Goal: Information Seeking & Learning: Check status

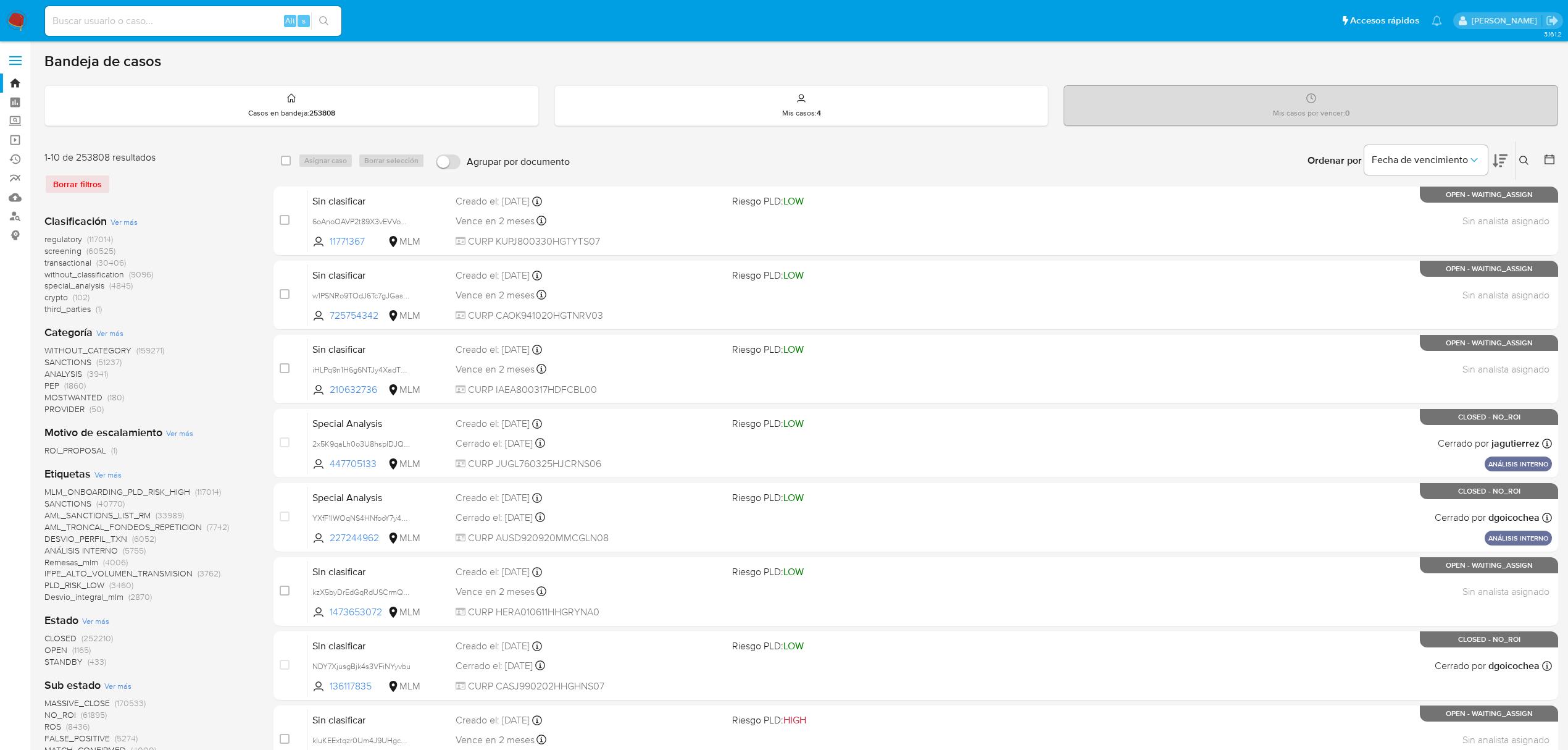
click at [198, 14] on input at bounding box center [193, 21] width 296 height 16
paste input "30112857"
type input "30112857"
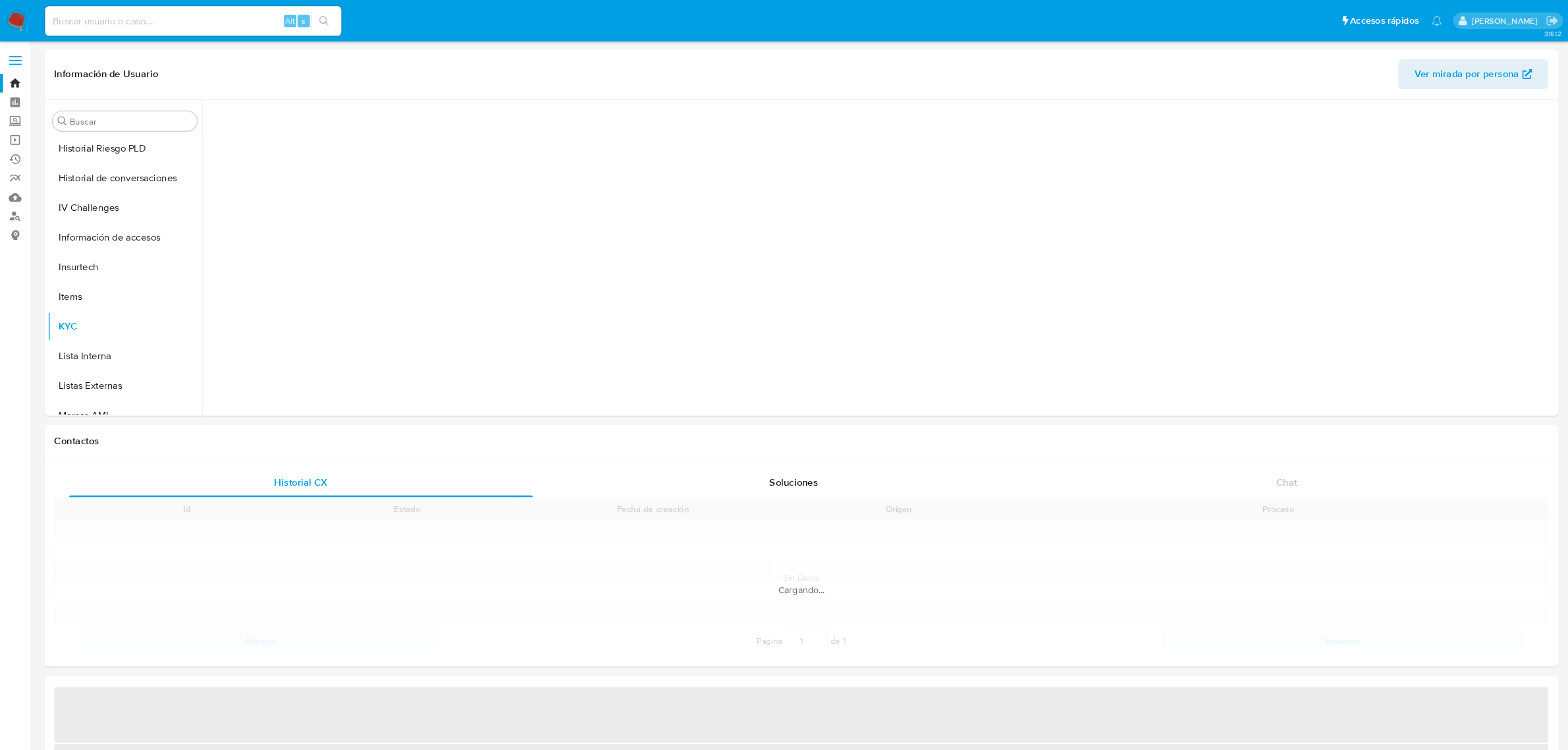
scroll to position [619, 0]
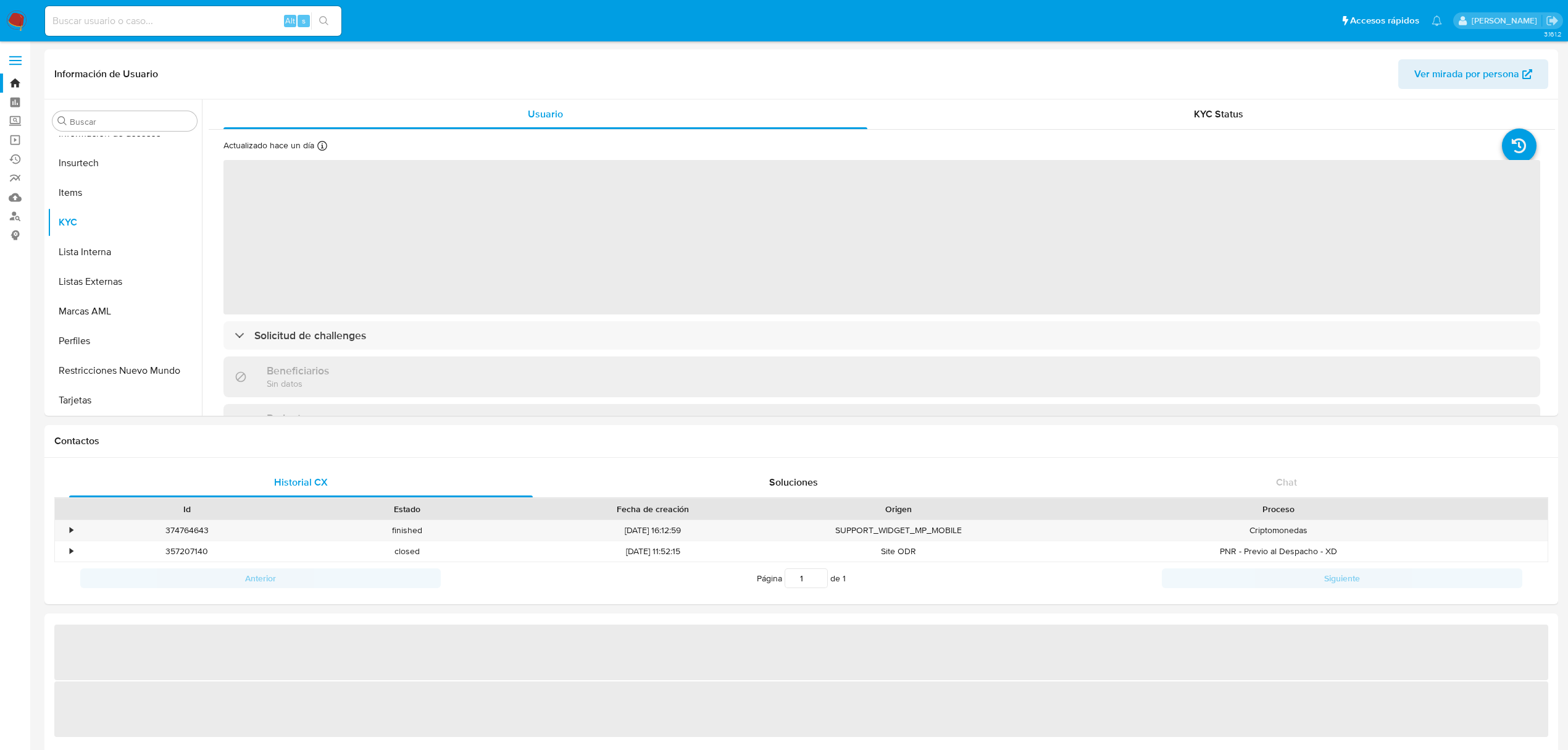
select select "10"
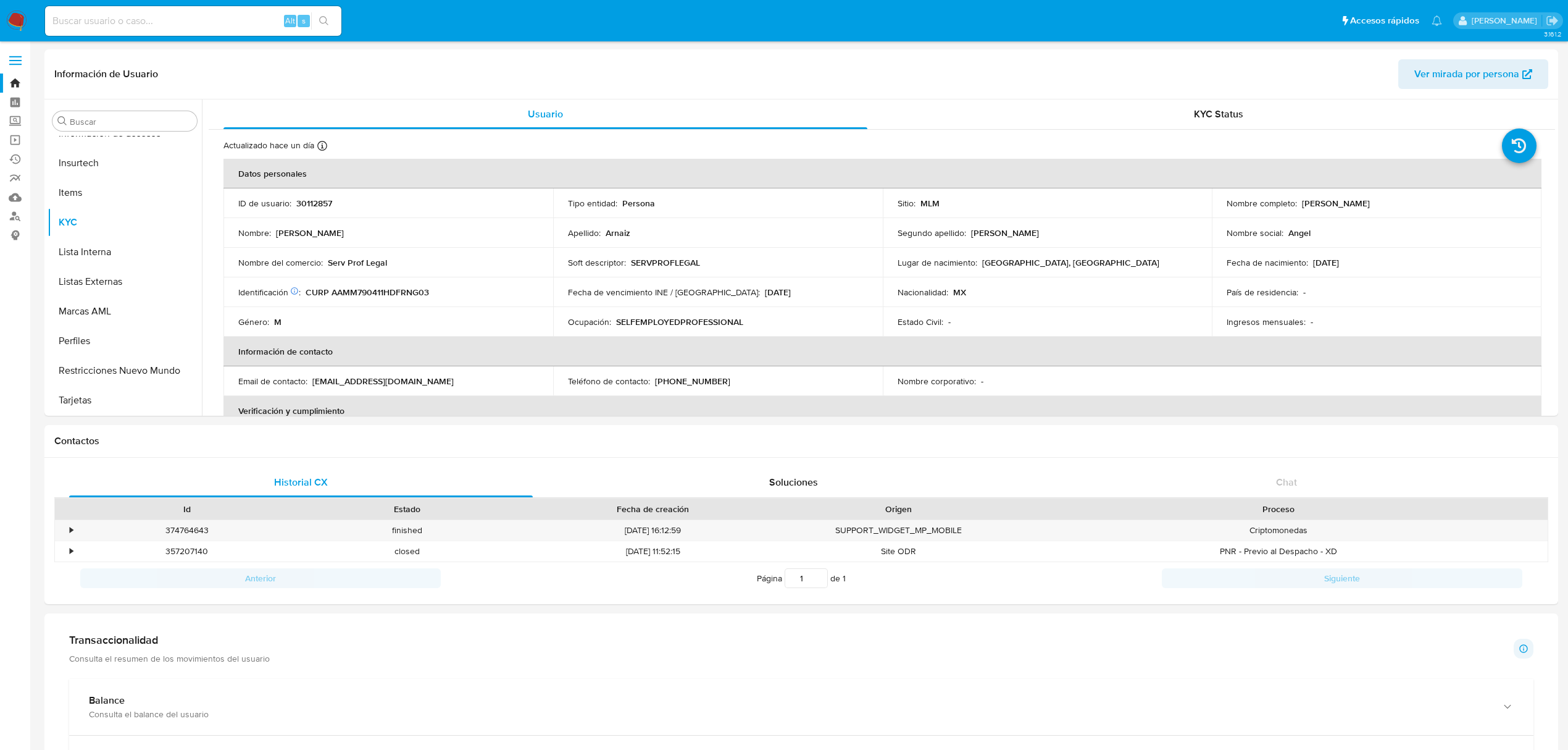
click at [696, 656] on div "Transaccionalidad Consulta el resumen de los movimientos del usuario Informació…" at bounding box center [801, 649] width 1464 height 31
click at [126, 369] on button "Restricciones Nuevo Mundo" at bounding box center [119, 370] width 144 height 29
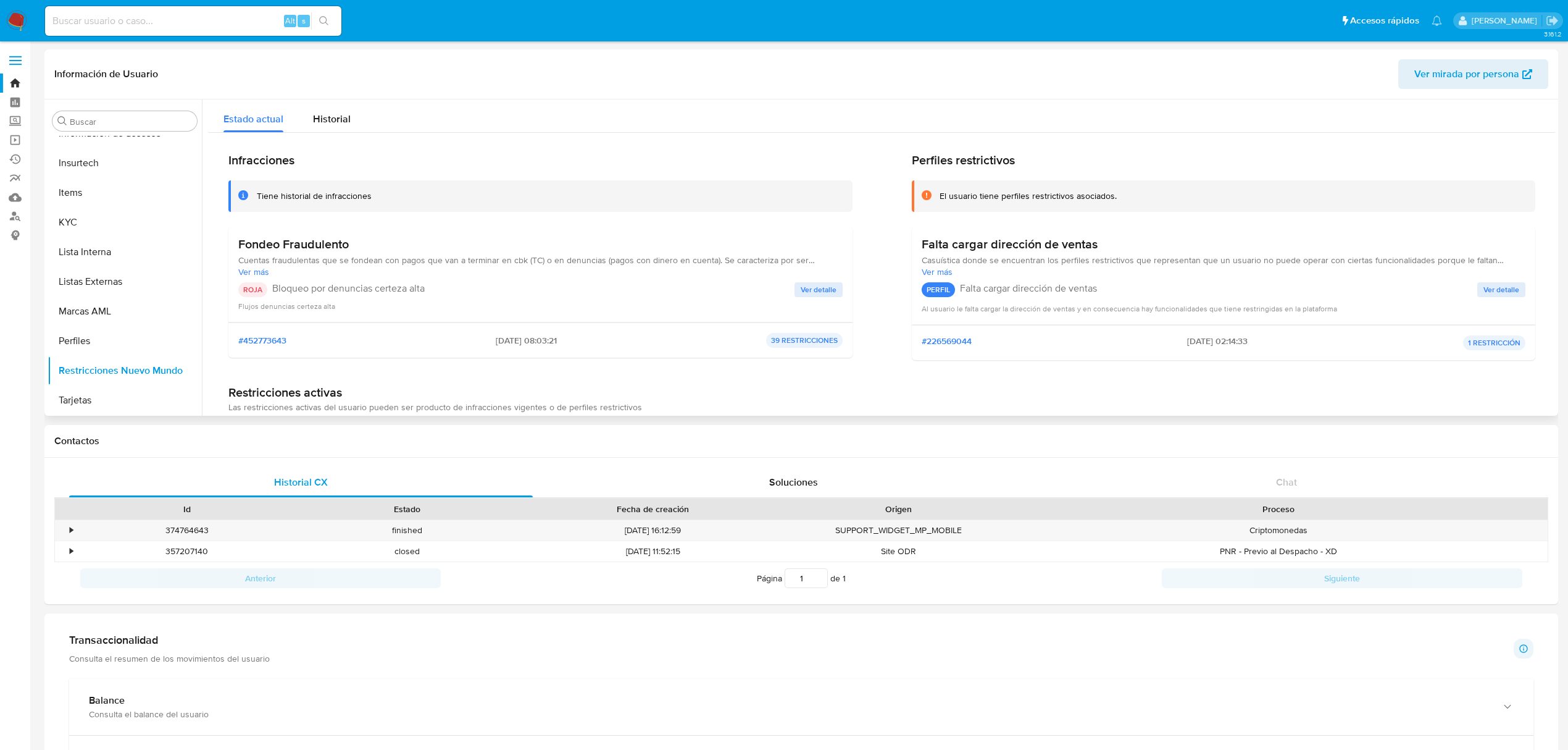
click at [806, 293] on span "Ver detalle" at bounding box center [818, 290] width 36 height 12
